Goal: Information Seeking & Learning: Compare options

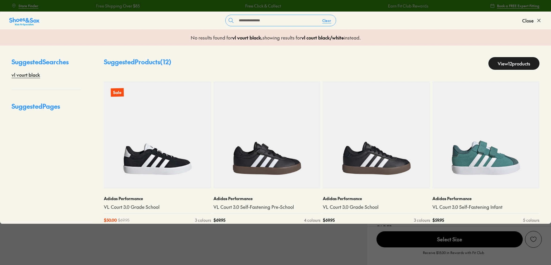
select select "*"
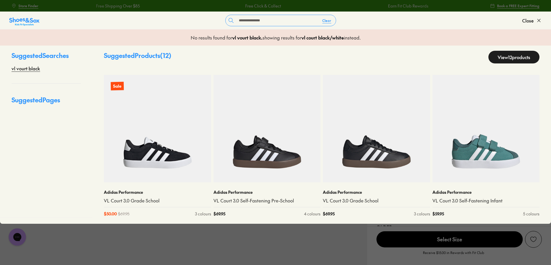
click at [299, 24] on input "**********" at bounding box center [277, 20] width 81 height 11
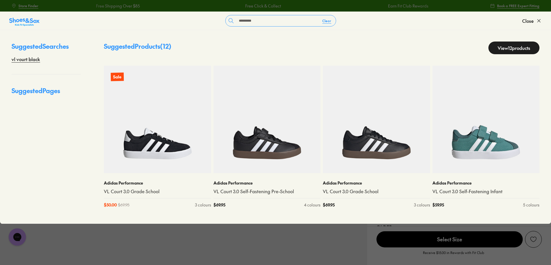
scroll to position [14, 0]
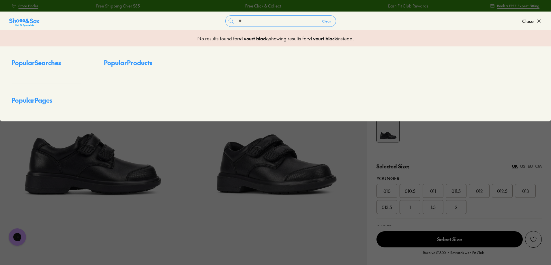
type input "*"
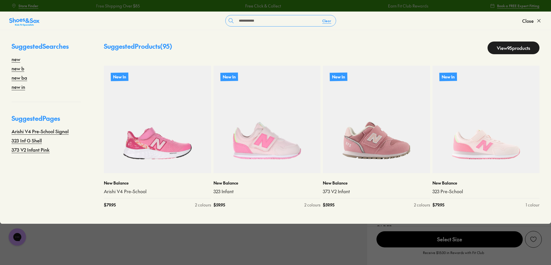
type input "**********"
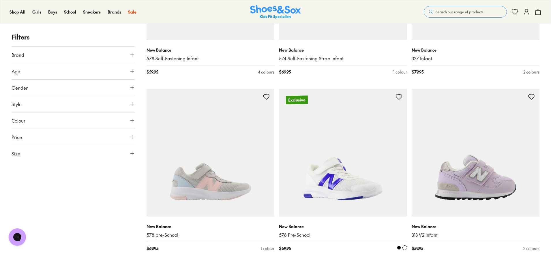
scroll to position [751, 0]
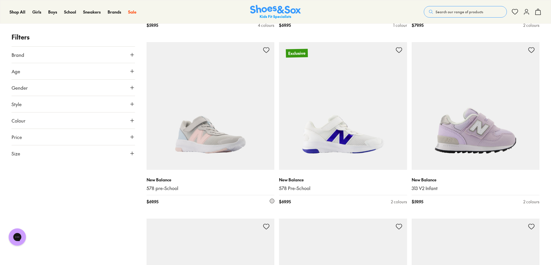
click at [232, 143] on img at bounding box center [211, 106] width 128 height 128
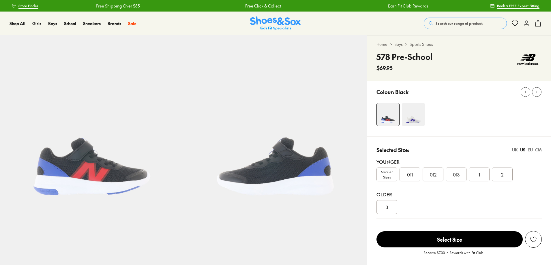
select select "*"
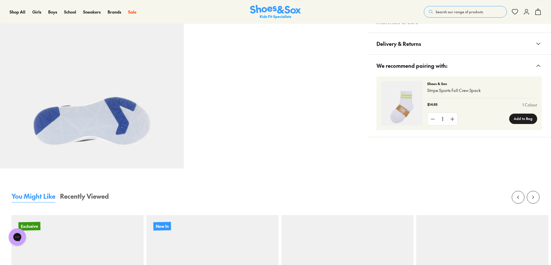
scroll to position [462, 0]
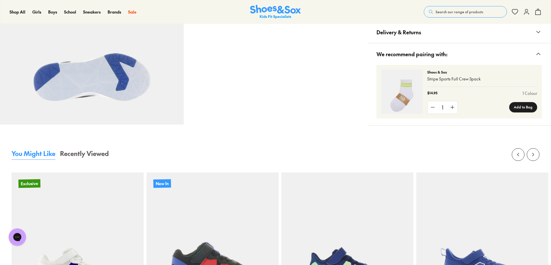
drag, startPoint x: 430, startPoint y: 109, endPoint x: 448, endPoint y: 109, distance: 17.6
copy li "SNB216"
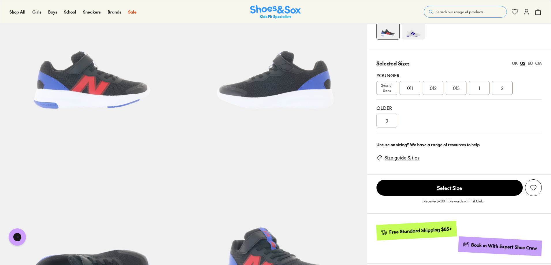
scroll to position [0, 0]
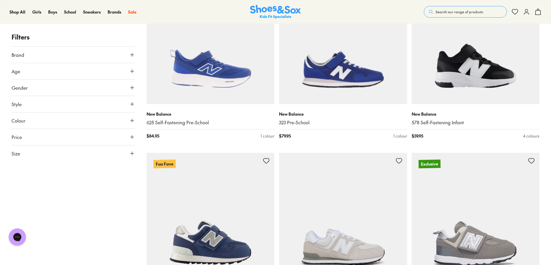
scroll to position [1711, 0]
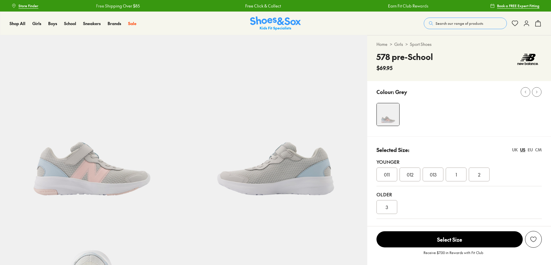
select select "*"
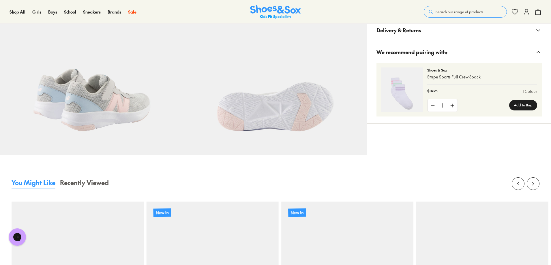
scroll to position [433, 0]
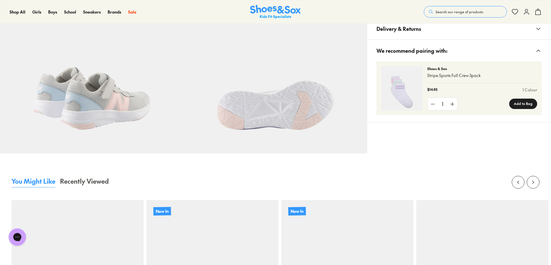
click at [409, 15] on span "Materials & Care" at bounding box center [398, 6] width 42 height 17
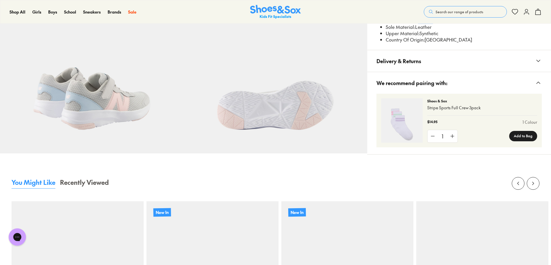
drag, startPoint x: 429, startPoint y: 118, endPoint x: 448, endPoint y: 119, distance: 18.2
click at [448, 24] on li "Product Code: SNB217_C56" at bounding box center [464, 21] width 156 height 6
copy li "SNB217"
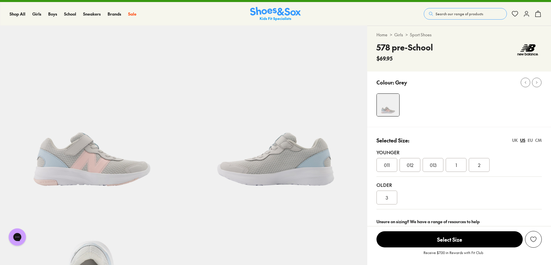
scroll to position [0, 0]
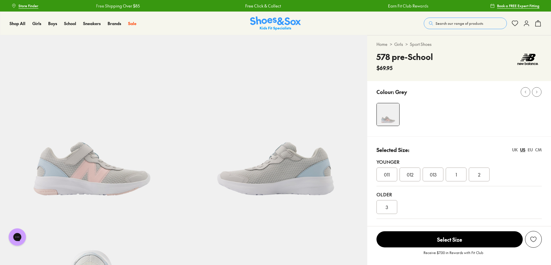
click at [445, 132] on div at bounding box center [464, 117] width 175 height 29
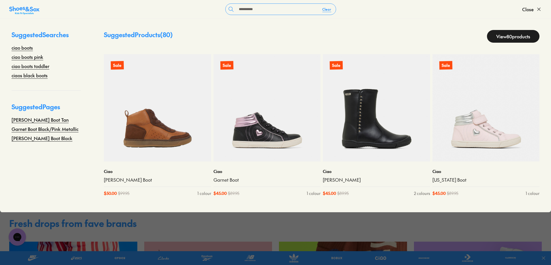
click at [290, 15] on input "**********" at bounding box center [277, 9] width 81 height 11
type input "**********"
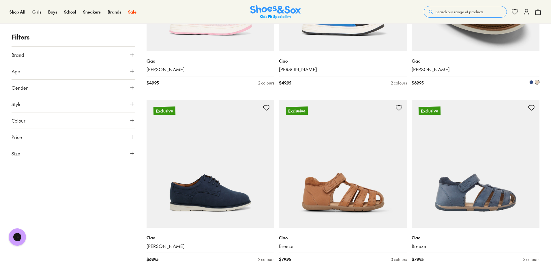
scroll to position [2108, 0]
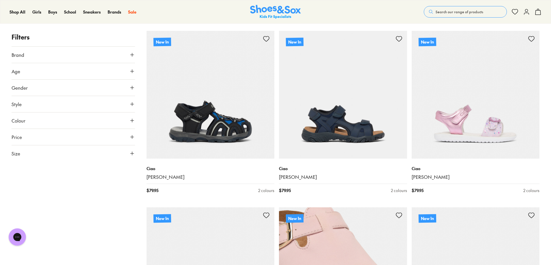
scroll to position [1039, 0]
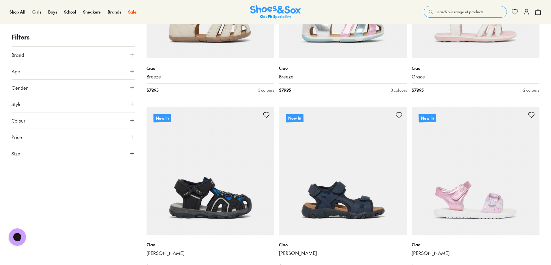
click at [448, 11] on span "Search our range of products" at bounding box center [460, 11] width 48 height 5
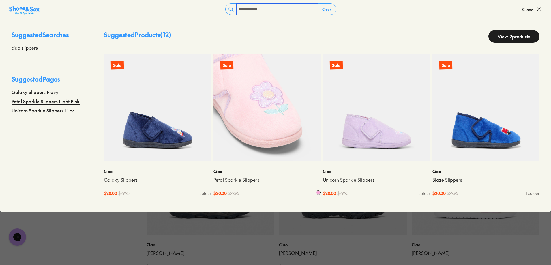
scroll to position [14, 0]
type input "**********"
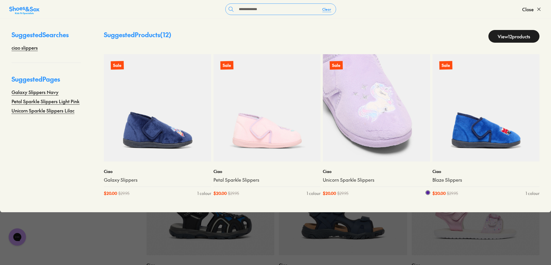
scroll to position [1011, 0]
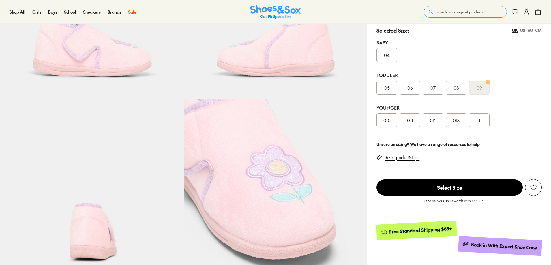
scroll to position [87, 0]
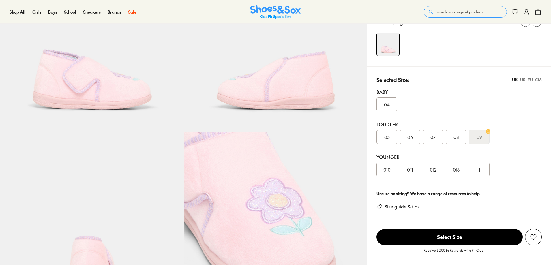
select select "*"
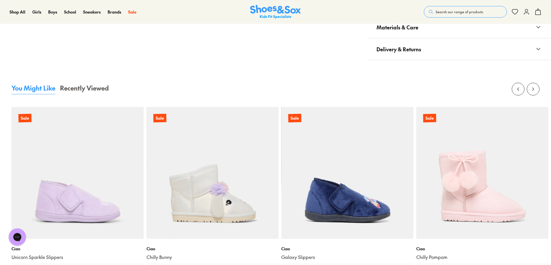
scroll to position [0, 0]
click at [442, 16] on button "Size Guide & Fit Tips" at bounding box center [460, 6] width 184 height 22
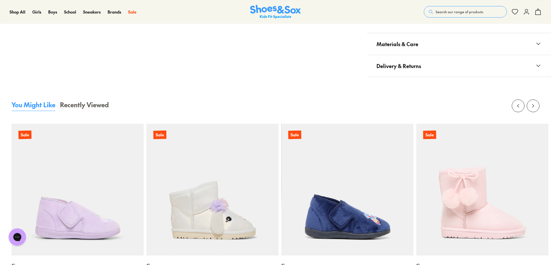
scroll to position [520, 0]
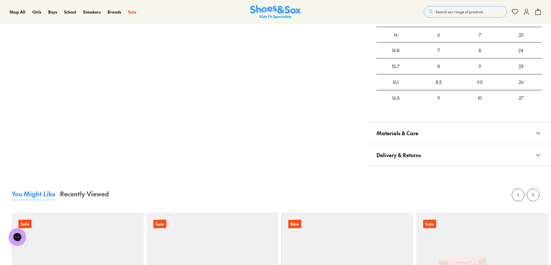
scroll to position [549, 0]
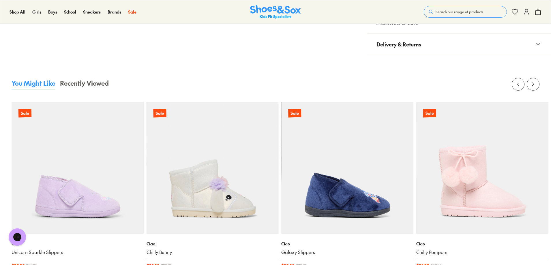
scroll to position [520, 0]
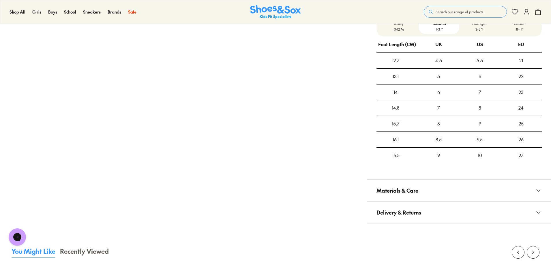
scroll to position [462, 0]
click at [536, 9] on icon at bounding box center [538, 5] width 7 height 7
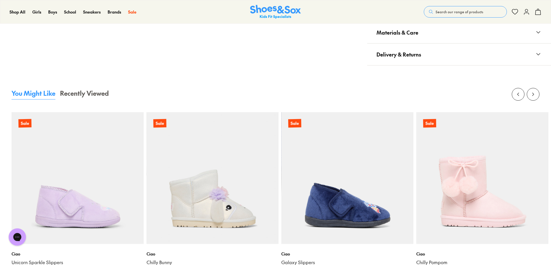
scroll to position [606, 0]
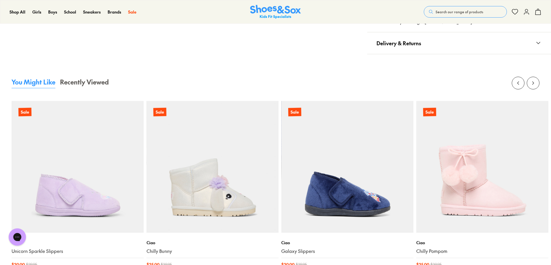
drag, startPoint x: 430, startPoint y: 155, endPoint x: 447, endPoint y: 155, distance: 17.0
click at [447, 6] on li "Product Code: SCI667_370" at bounding box center [464, 3] width 156 height 6
copy li "SCI667"
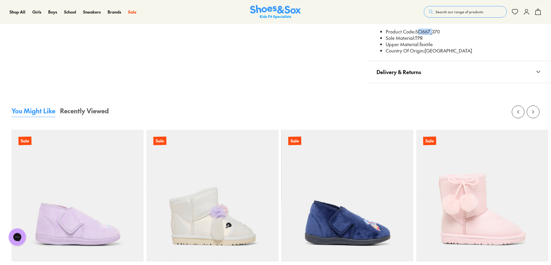
click at [466, 29] on button "Materials & Care" at bounding box center [460, 18] width 184 height 22
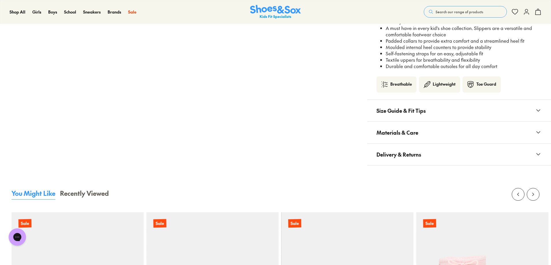
scroll to position [462, 0]
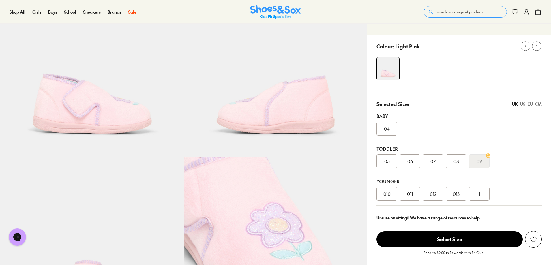
scroll to position [87, 0]
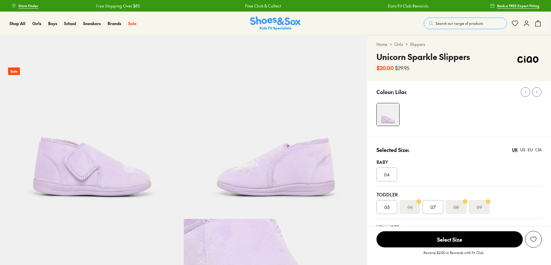
select select "*"
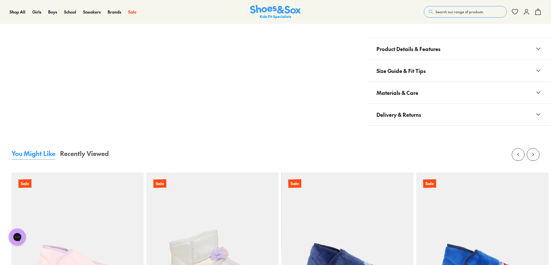
scroll to position [462, 0]
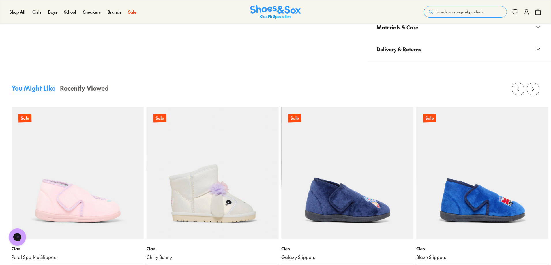
click at [475, 16] on button "Size Guide & Fit Tips" at bounding box center [460, 6] width 184 height 22
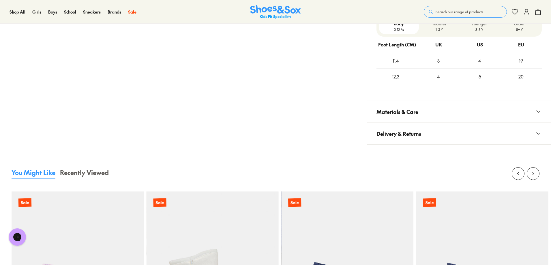
click at [453, 16] on button "Size Guide & Fit Tips" at bounding box center [460, 6] width 184 height 22
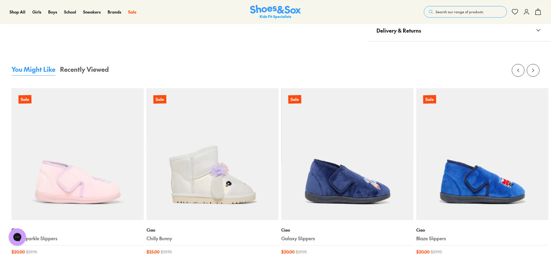
scroll to position [491, 0]
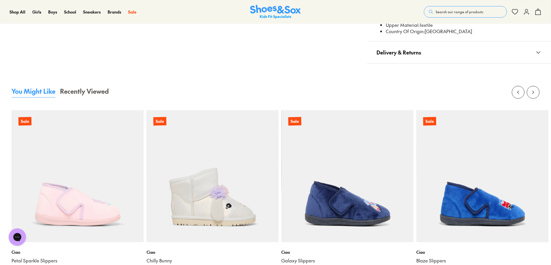
drag, startPoint x: 429, startPoint y: 121, endPoint x: 446, endPoint y: 123, distance: 17.1
click at [446, 16] on li "Product Code: SCI666_371" at bounding box center [464, 12] width 156 height 6
copy li "SCI666"
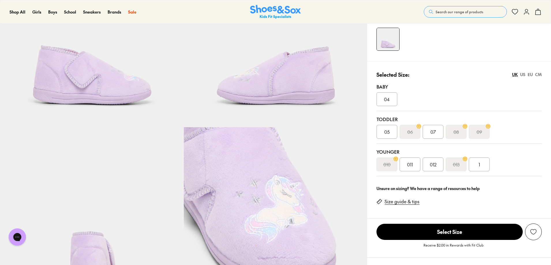
scroll to position [144, 0]
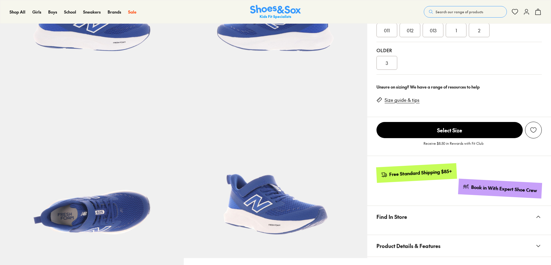
select select "*"
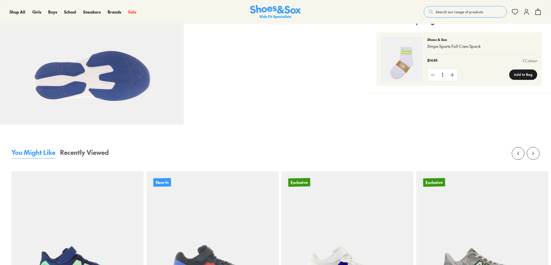
scroll to position [460, 0]
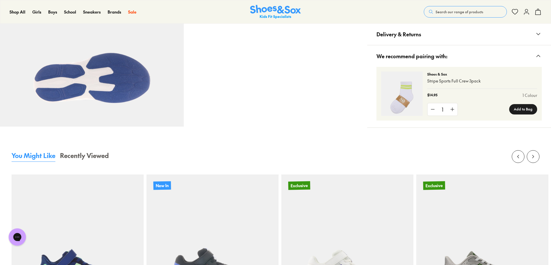
scroll to position [0, 0]
drag, startPoint x: 430, startPoint y: 107, endPoint x: 436, endPoint y: 108, distance: 5.8
drag, startPoint x: 430, startPoint y: 107, endPoint x: 433, endPoint y: 107, distance: 3.2
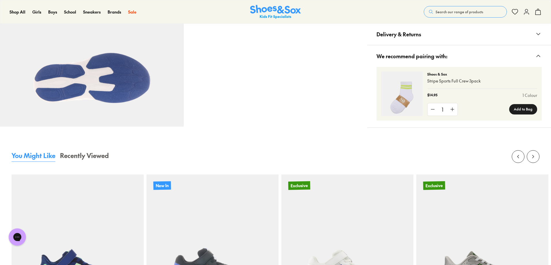
drag, startPoint x: 429, startPoint y: 106, endPoint x: 449, endPoint y: 107, distance: 19.6
copy li "SNB209"
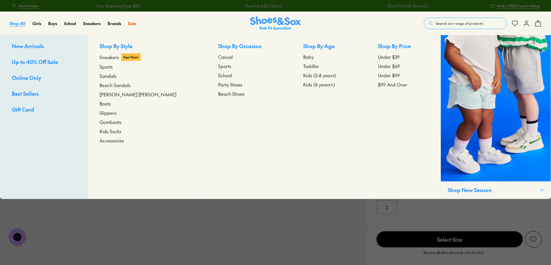
click at [15, 26] on span "Shop All" at bounding box center [18, 23] width 16 height 6
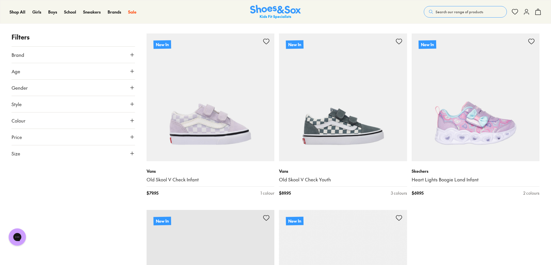
scroll to position [1703, 0]
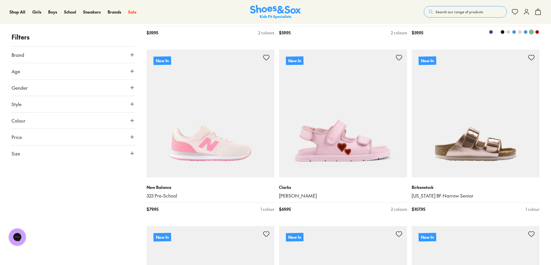
scroll to position [3234, 0]
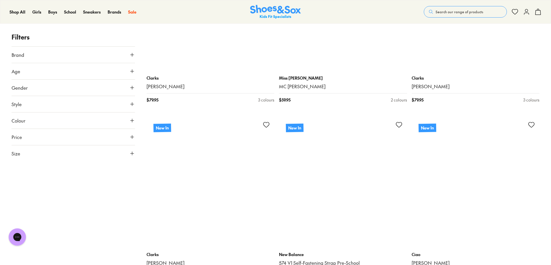
scroll to position [4961, 0]
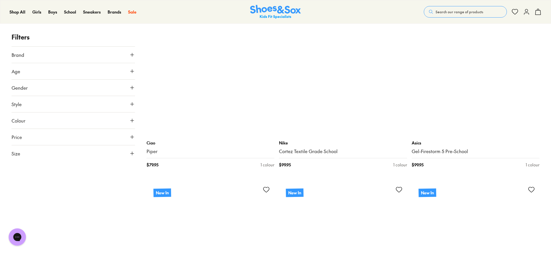
scroll to position [7184, 0]
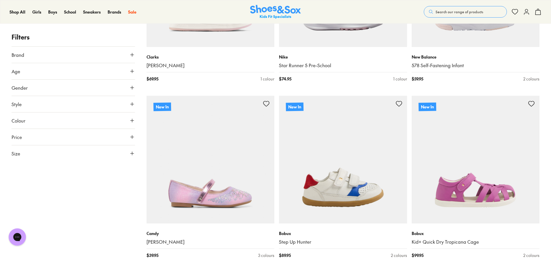
scroll to position [8368, 0]
